Goal: Use online tool/utility: Use online tool/utility

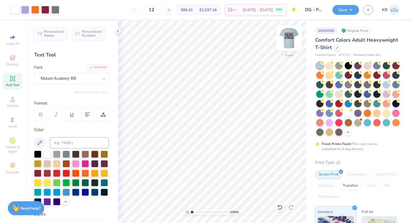
click at [290, 48] on div "Front" at bounding box center [288, 42] width 13 height 20
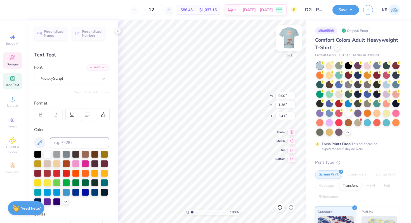
type textarea "Delta Gamma"
type input "8.79"
type input "1.75"
type input "4.82"
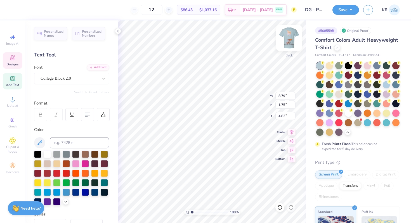
scroll to position [0, 0]
type textarea "P"
type textarea "Delta Gamma"
type input "4.63"
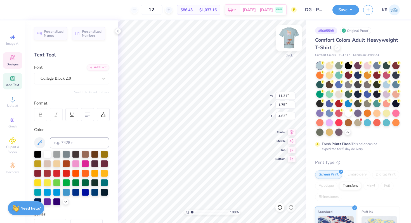
type input "11.31"
type input "1.75"
type input "4.77"
type input "6.36"
type input "1.09"
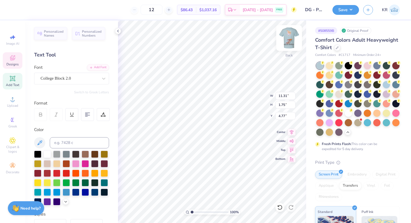
type input "3.54"
type textarea "Parent's Weekend"
type input "3.52"
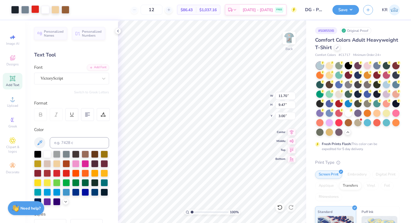
click at [35, 8] on div at bounding box center [35, 9] width 8 height 8
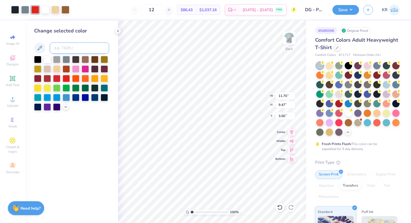
click at [60, 51] on input at bounding box center [79, 47] width 59 height 11
type input "208"
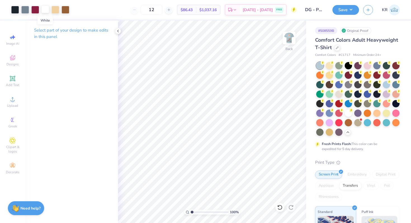
click at [44, 12] on div at bounding box center [45, 9] width 8 height 8
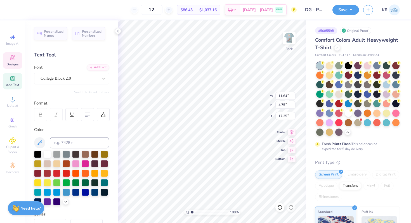
type input "17.35"
type input "3.00"
type input "17.73"
click at [37, 11] on div at bounding box center [35, 9] width 8 height 8
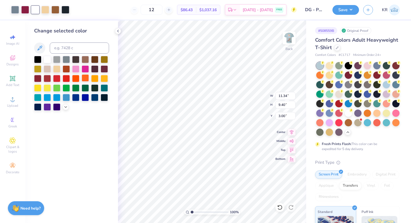
click at [86, 77] on div at bounding box center [85, 77] width 7 height 7
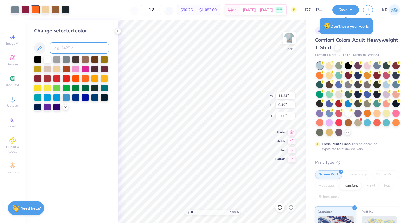
click at [75, 47] on input at bounding box center [79, 47] width 59 height 11
type input "158"
click at [16, 9] on div at bounding box center [15, 9] width 8 height 8
click at [47, 60] on div at bounding box center [47, 58] width 7 height 7
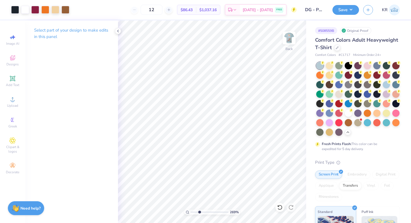
drag, startPoint x: 192, startPoint y: 212, endPoint x: 199, endPoint y: 213, distance: 7.6
type input "3.01"
click at [199, 213] on input "range" at bounding box center [210, 212] width 38 height 5
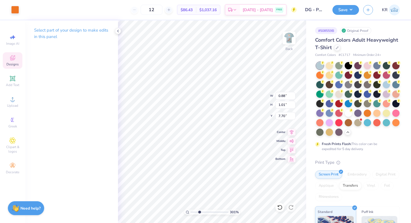
type input "7.45"
click at [14, 12] on div at bounding box center [15, 9] width 8 height 8
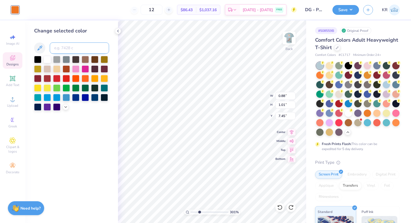
click at [61, 48] on input at bounding box center [79, 47] width 59 height 11
type input "208"
type input "1.52"
type input "1.79"
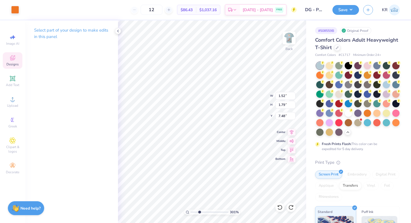
type input "7.32"
click at [13, 9] on div at bounding box center [15, 9] width 8 height 8
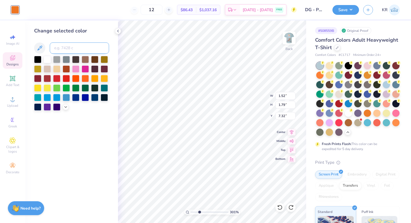
click at [76, 50] on input at bounding box center [79, 47] width 59 height 11
type input "208"
click at [279, 208] on icon at bounding box center [280, 207] width 6 height 6
type input "11.34"
type input "9.40"
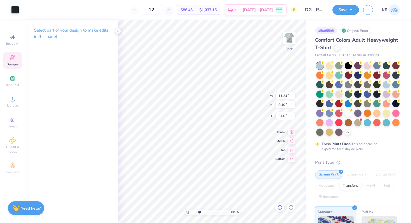
type input "3.54"
type input "5.50"
type input "4.23"
type input "7.27"
type input "8.65"
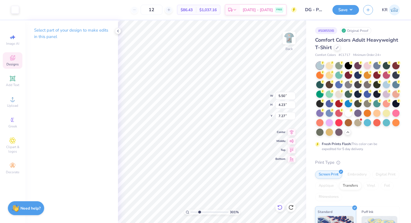
type input "8.22"
type input "3.06"
click at [16, 13] on div at bounding box center [15, 9] width 8 height 8
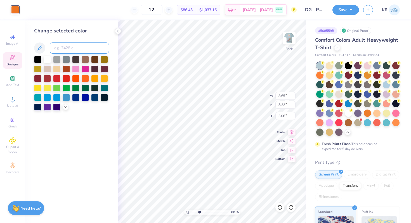
click at [68, 47] on input at bounding box center [79, 47] width 59 height 11
type input "208"
drag, startPoint x: 199, startPoint y: 211, endPoint x: 189, endPoint y: 211, distance: 9.5
click at [191, 211] on input "range" at bounding box center [210, 212] width 38 height 5
click at [279, 206] on icon at bounding box center [280, 207] width 6 height 6
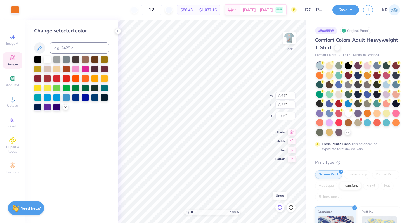
click at [279, 206] on icon at bounding box center [280, 207] width 6 height 6
click at [293, 207] on icon at bounding box center [291, 207] width 6 height 6
click at [291, 205] on icon at bounding box center [290, 207] width 5 height 5
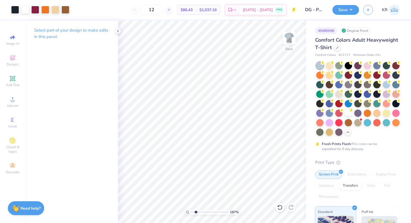
drag, startPoint x: 192, startPoint y: 212, endPoint x: 196, endPoint y: 212, distance: 3.9
type input "2.01"
click at [196, 212] on input "range" at bounding box center [210, 212] width 38 height 5
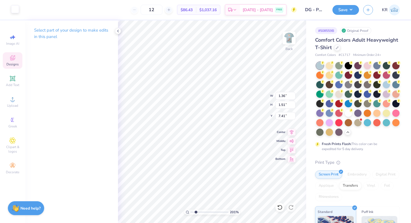
click at [14, 10] on div at bounding box center [15, 9] width 8 height 8
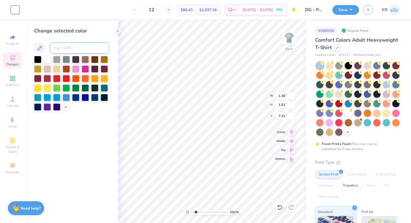
click at [61, 46] on input at bounding box center [79, 47] width 59 height 11
type input "208"
type input "1.52"
type input "1.79"
type input "7.32"
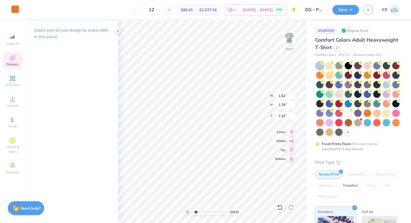
click at [16, 11] on div at bounding box center [15, 9] width 8 height 8
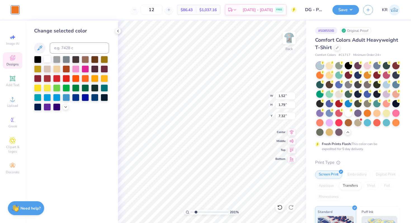
click at [46, 60] on div at bounding box center [47, 58] width 7 height 7
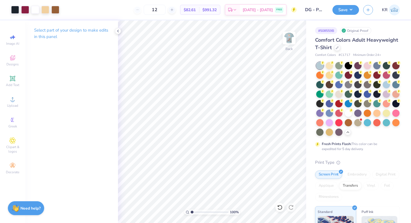
type input "1"
click at [191, 211] on input "range" at bounding box center [210, 212] width 38 height 5
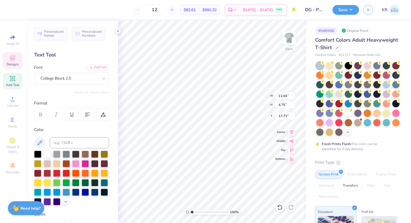
type input "7.75"
click at [63, 143] on input at bounding box center [79, 142] width 59 height 11
type input "158"
click at [347, 113] on div at bounding box center [347, 112] width 7 height 7
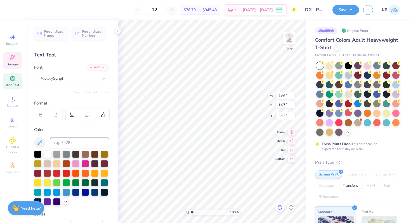
click at [280, 208] on icon at bounding box center [280, 207] width 6 height 6
click at [61, 141] on input at bounding box center [79, 142] width 59 height 11
type input "158"
type input "13.26"
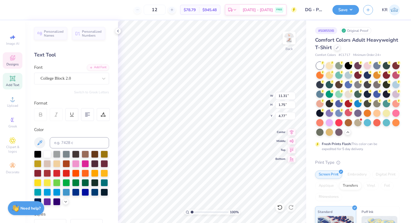
type textarea "Delta Gamma"
type input "10.04"
type textarea "Gamma"
type textarea "Delta"
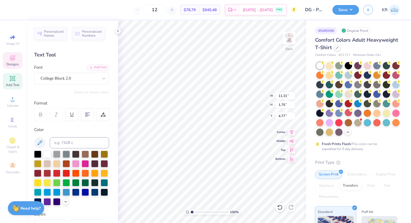
scroll to position [0, 0]
type input "5.96"
type input "10.44"
type input "11.39"
type input "7.42"
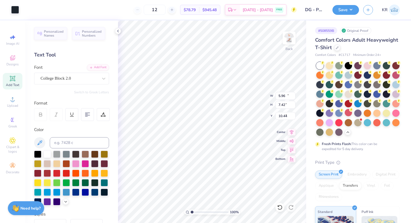
type input "4.77"
type input "12.31"
type input "8.02"
type input "4.17"
type input "4.59"
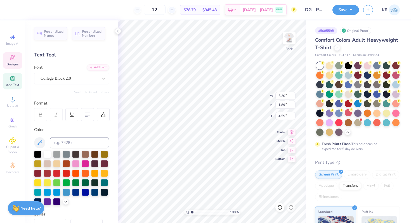
type input "6.44"
type input "10.18"
type input "10.61"
type input "10.91"
type input "7.91"
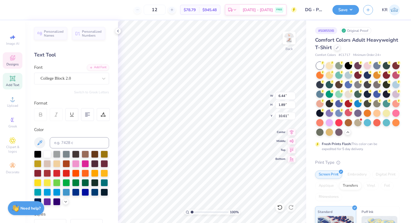
type input "4.59"
type input "12.13"
type input "8.79"
type input "3.71"
type input "13.84"
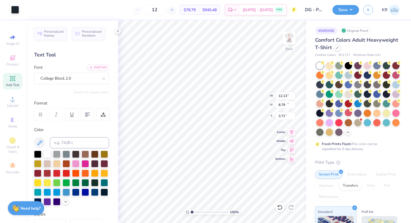
type input "10.03"
type input "4.89"
type input "8.16"
type input "9.72"
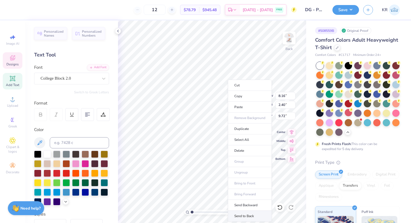
click at [243, 215] on li "Send to Back" at bounding box center [250, 216] width 44 height 11
type input "7.29"
type input "11.62"
type input "5.34"
type input "13.81"
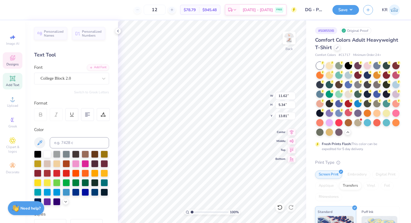
type input "6.07"
type input "2.79"
type input "9.71"
type input "5.15"
type input "2.37"
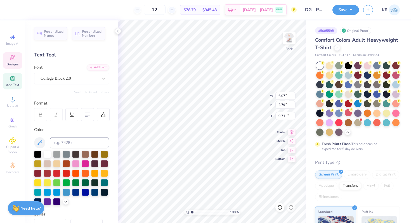
type input "10.13"
type input "4.52"
type input "2.08"
type input "10.42"
click at [107, 115] on div at bounding box center [103, 114] width 13 height 13
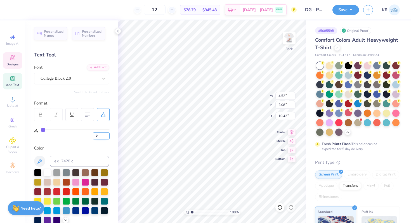
click at [100, 137] on input "0" at bounding box center [101, 135] width 17 height 7
type input "4"
type input "4.80"
type input "6"
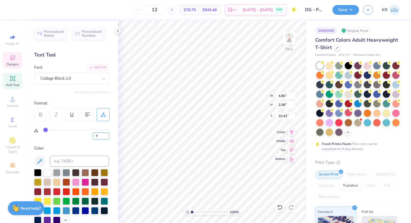
type input "6"
type input "4.94"
type input "0"
type input "8.16"
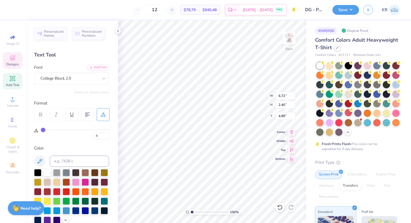
type input "7.29"
type input "4.79"
type input "4.89"
type input "7.05"
type input "4.14"
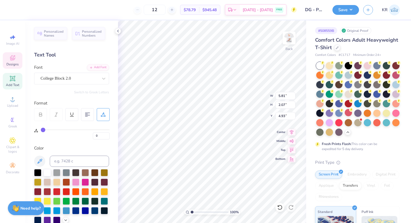
type input "4.93"
type input "7.05"
type input "7.20"
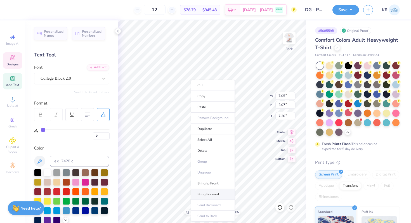
click at [209, 195] on li "Bring Forward" at bounding box center [213, 194] width 44 height 11
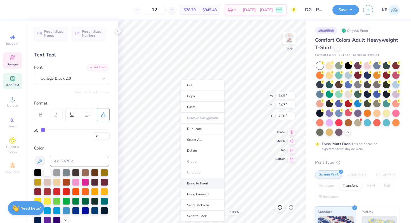
click at [197, 183] on li "Bring to Front" at bounding box center [202, 183] width 44 height 11
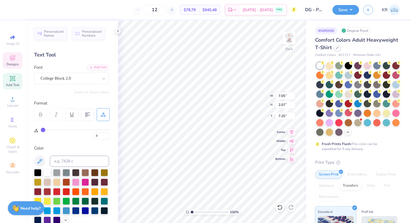
type input "10.43"
type input "14.65"
type input "5.81"
type input "4.93"
type input "7.05"
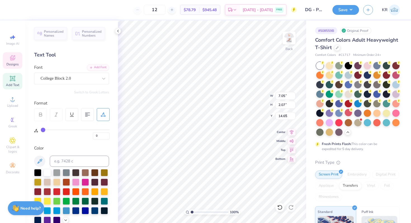
type input "7.29"
click at [214, 215] on li "Send to Back" at bounding box center [214, 216] width 44 height 11
type input "5.81"
type input "4.93"
type textarea "Delta Gamma"
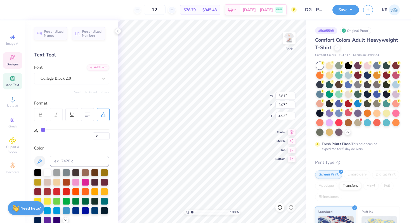
scroll to position [0, 1]
type input "11.75"
type input "1.82"
type input "4.73"
click at [99, 135] on input "0" at bounding box center [101, 135] width 17 height 7
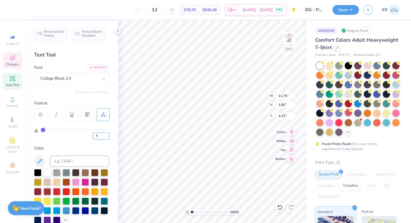
type input "5"
type input "12.79"
type input "12.19"
type input "1.73"
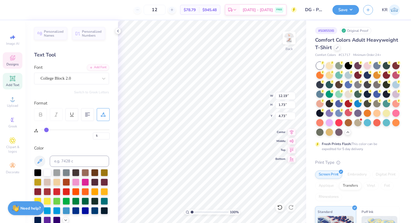
type input "4.78"
type textarea "Parent's"
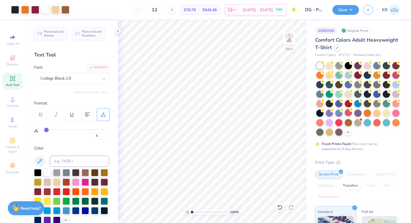
type input "0"
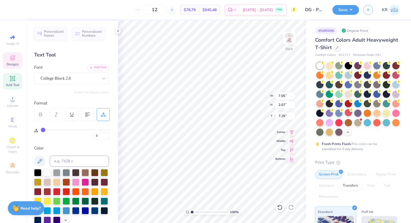
scroll to position [0, 1]
type textarea "Weekend"
type input "7.20"
type input "5"
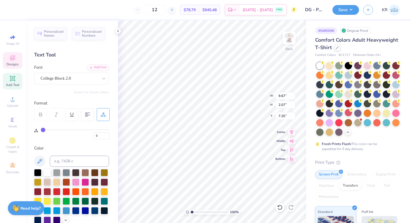
type input "8.65"
type input "1.73"
type input "4.78"
type textarea "Parents"
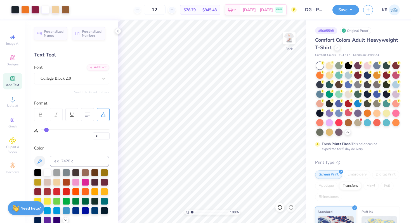
type input "0"
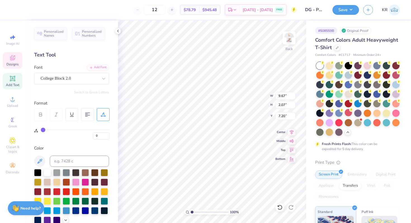
type input "6.67"
type textarea "Gamma"
type input "5"
type textarea "Delta"
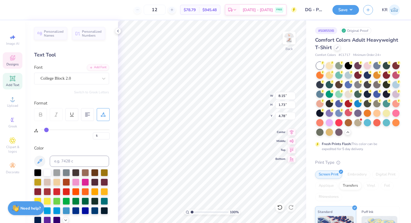
scroll to position [0, 0]
type input "0"
type input "7.05"
type input "2.07"
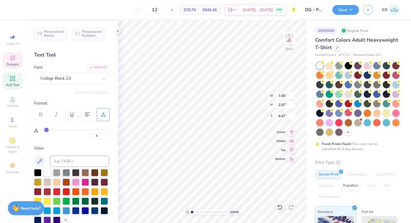
type input "6.67"
type input "6"
type input "4.43"
type input "1.86"
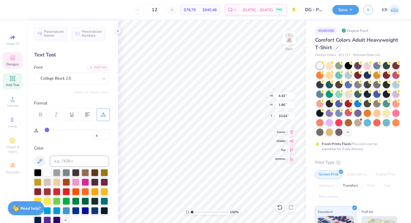
type input "10.18"
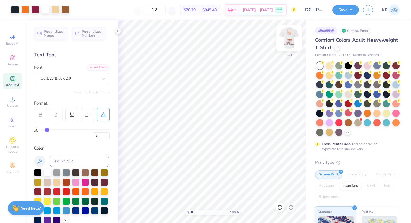
click at [292, 43] on img at bounding box center [289, 38] width 22 height 22
click at [292, 43] on img at bounding box center [288, 37] width 11 height 11
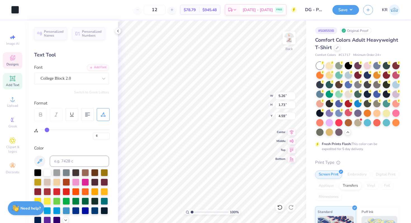
type input "5"
type input "0"
type input "7.05"
type input "2.07"
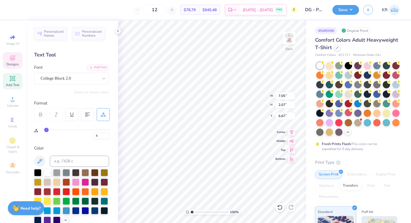
type input "6.67"
type input "0"
type input "5.78"
type input "1.70"
click at [103, 136] on input "0" at bounding box center [101, 135] width 17 height 7
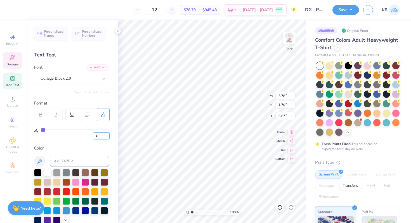
type input "5"
type input "6.16"
type input "6.44"
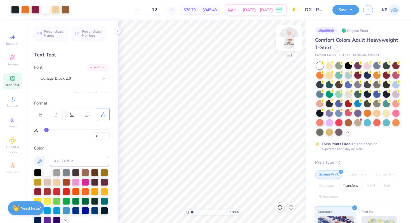
click at [292, 48] on img at bounding box center [289, 38] width 22 height 22
